Goal: Task Accomplishment & Management: Complete application form

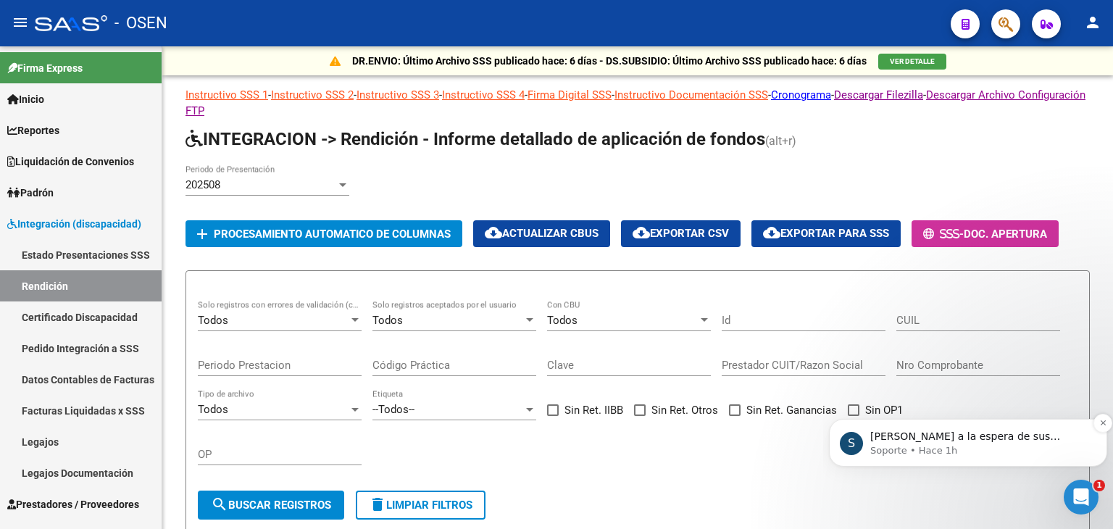
click at [924, 452] on p "Soporte • Hace 1h" at bounding box center [980, 450] width 219 height 13
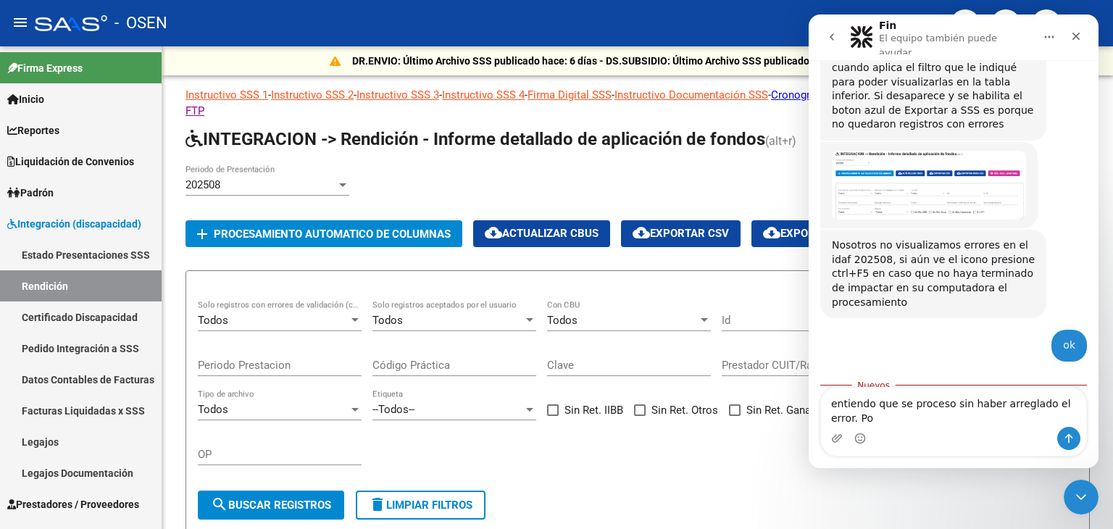
scroll to position [1183, 0]
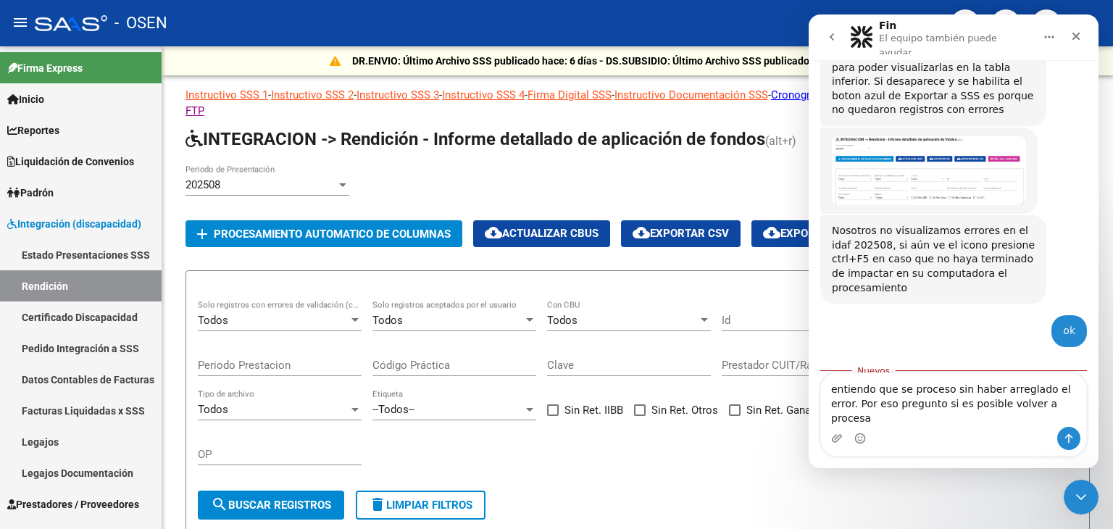
type textarea "entiendo que se proceso sin haber arreglado el error. Por eso pregunto si es po…"
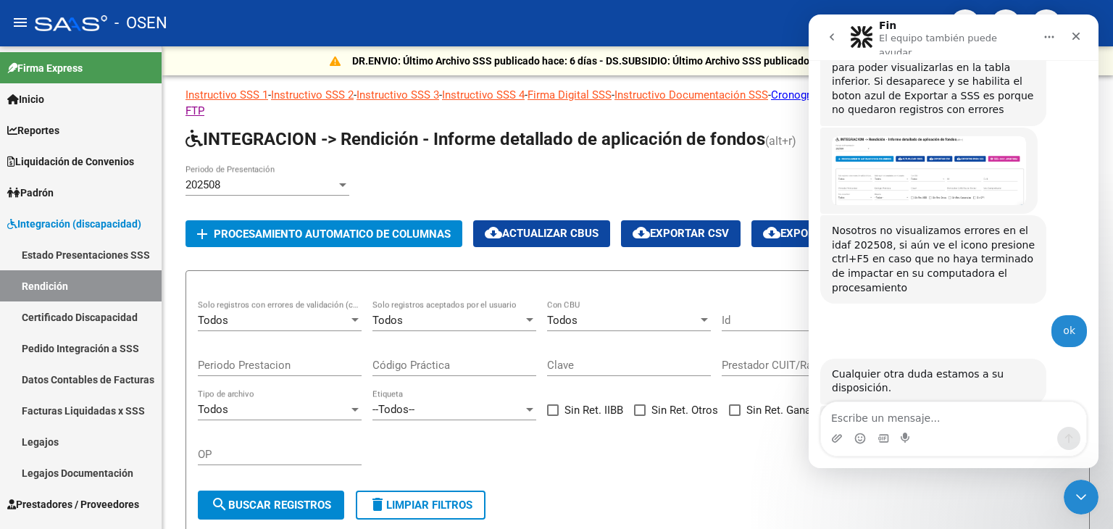
scroll to position [1216, 0]
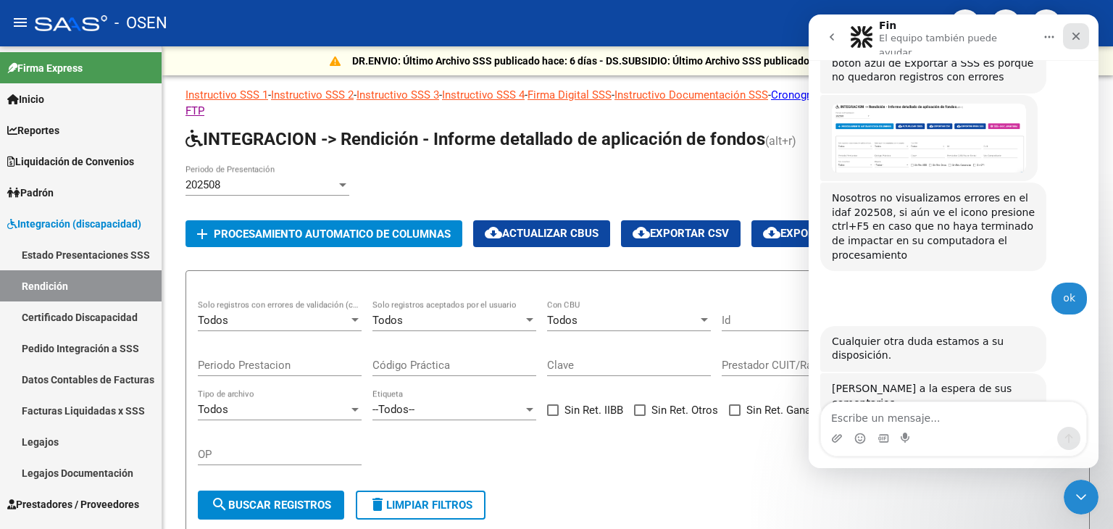
click at [1073, 35] on icon "Cerrar" at bounding box center [1077, 36] width 12 height 12
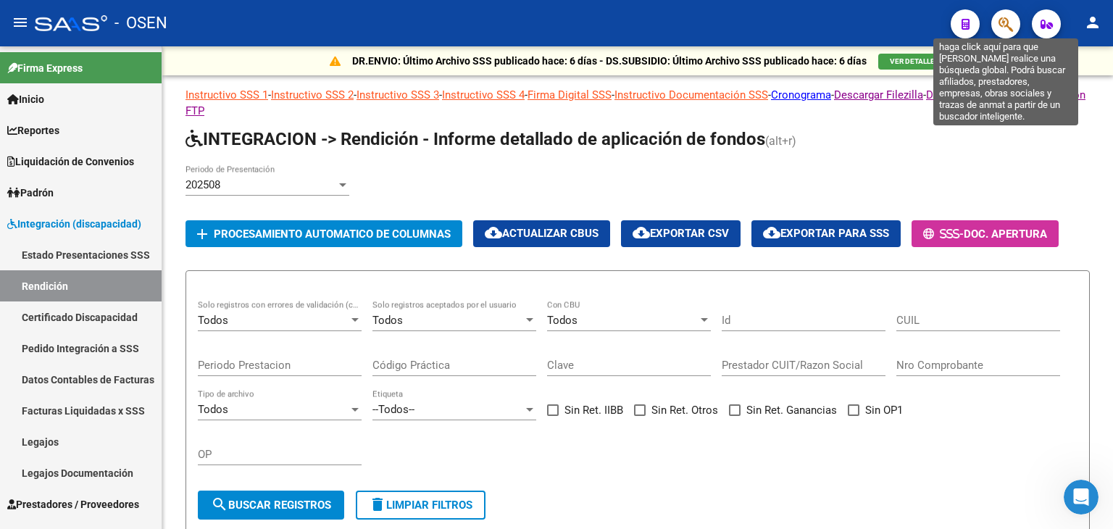
click at [1008, 22] on icon "button" at bounding box center [1006, 24] width 14 height 17
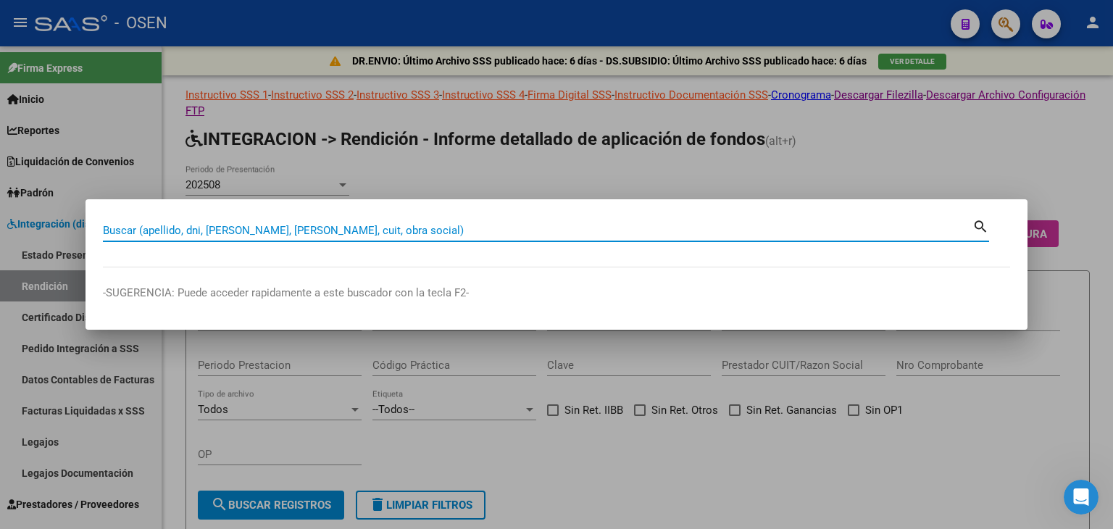
click at [273, 231] on input "Buscar (apellido, dni, [PERSON_NAME], [PERSON_NAME], cuit, obra social)" at bounding box center [538, 230] width 870 height 13
paste input "27179605223"
type input "27179605223"
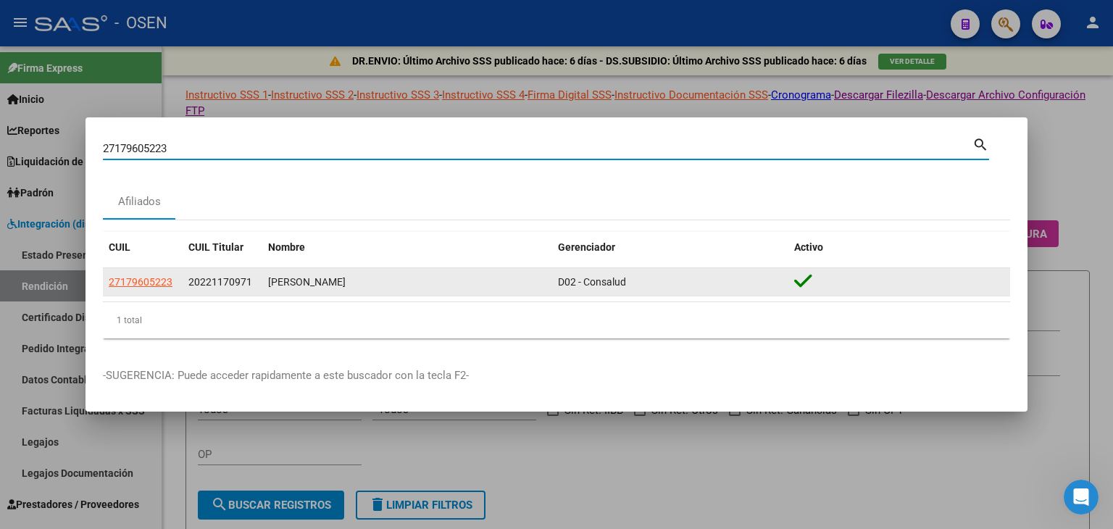
click at [128, 286] on span "27179605223" at bounding box center [141, 282] width 64 height 12
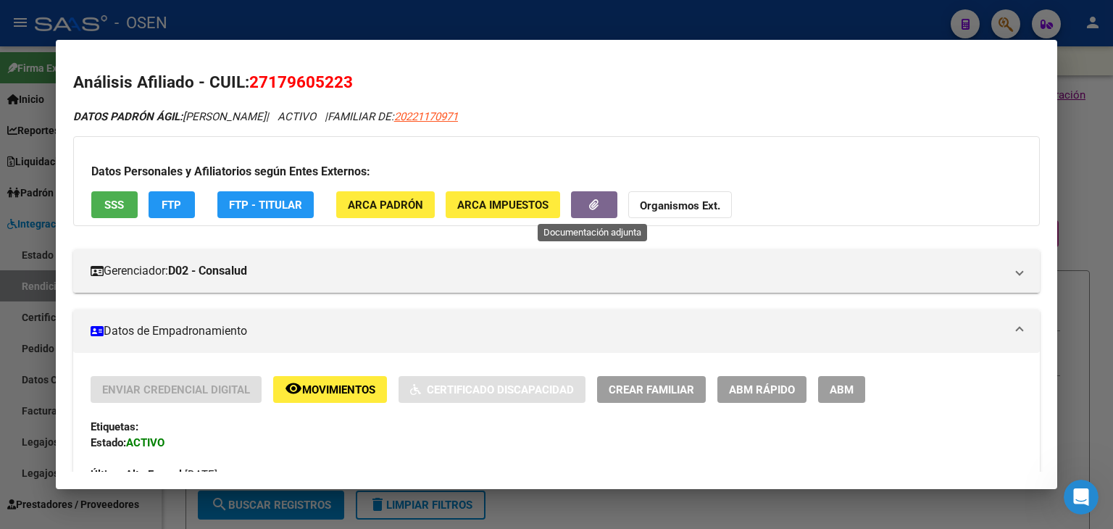
click at [606, 204] on button "button" at bounding box center [594, 204] width 46 height 27
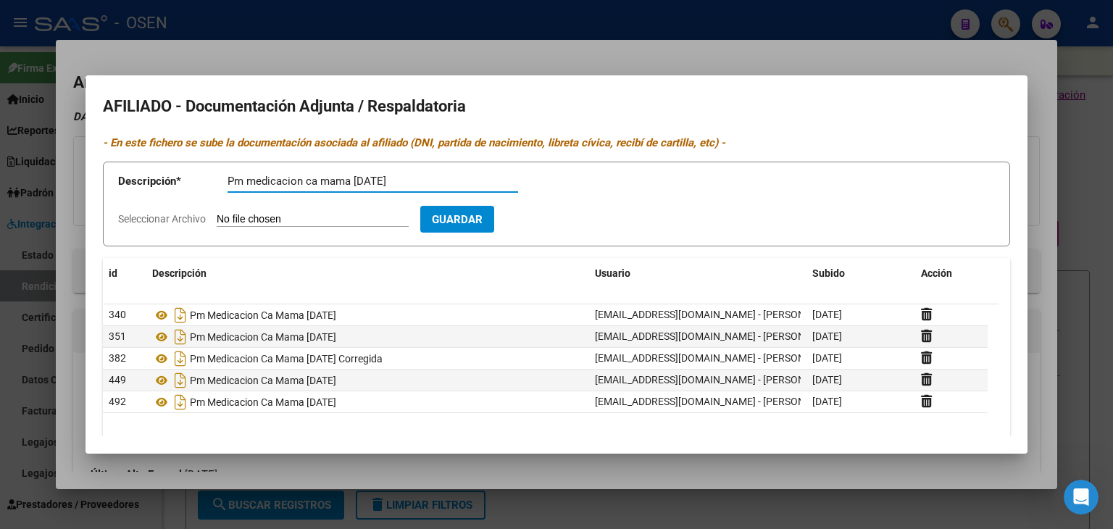
type input "Pm medicacion ca mama [DATE]"
click at [217, 213] on input "Seleccionar Archivo" at bounding box center [313, 220] width 192 height 14
type input "C:\fakepath\RECETA OCTUBRE [PERSON_NAME].jpg"
click at [565, 228] on button "Guardar" at bounding box center [542, 219] width 74 height 27
